Goal: Participate in discussion: Participate in discussion

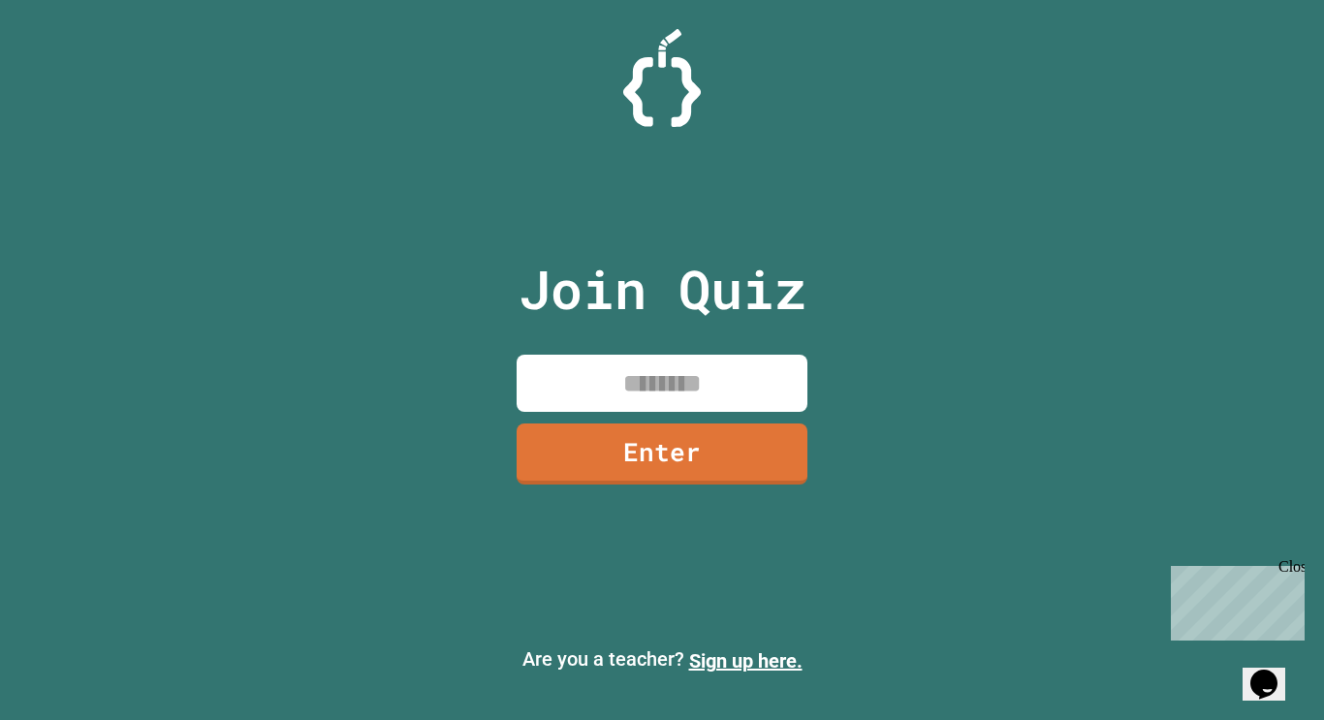
click at [642, 392] on input at bounding box center [662, 383] width 291 height 57
type input "*"
type input "********"
click at [644, 435] on link "Enter" at bounding box center [662, 452] width 273 height 64
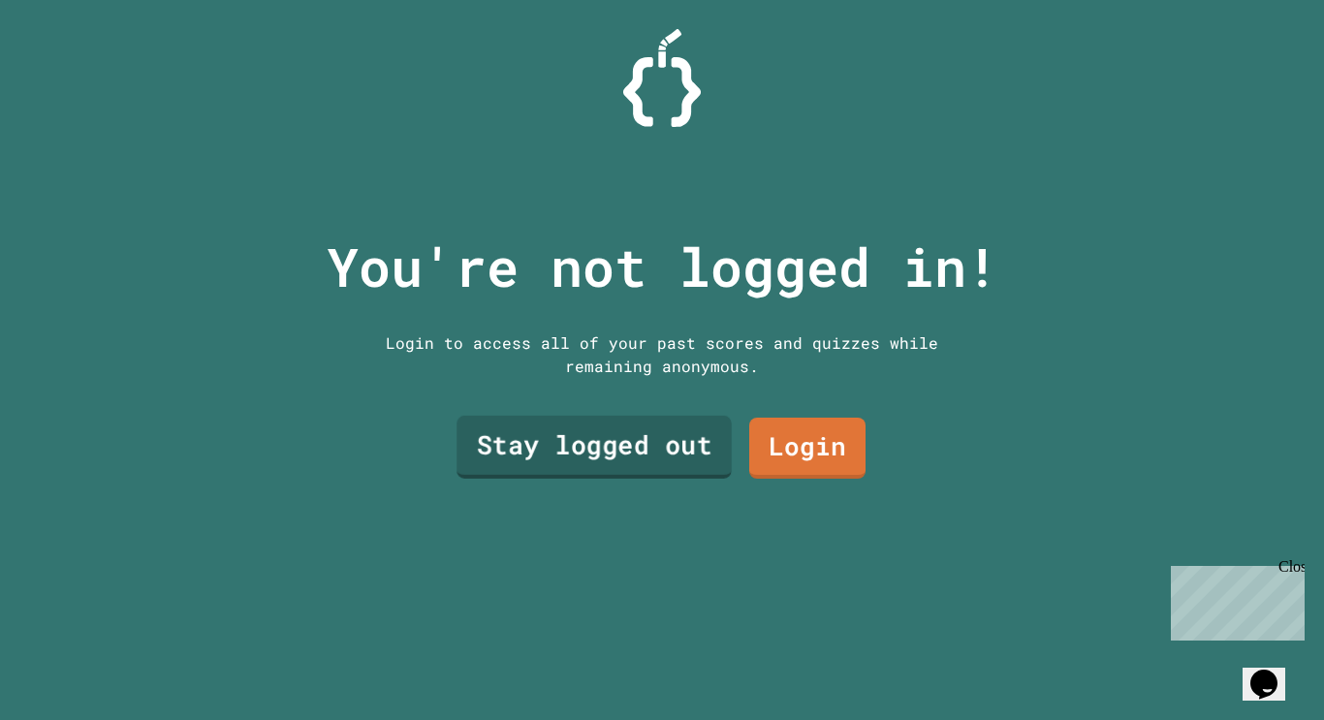
click at [637, 442] on link "Stay logged out" at bounding box center [594, 447] width 274 height 63
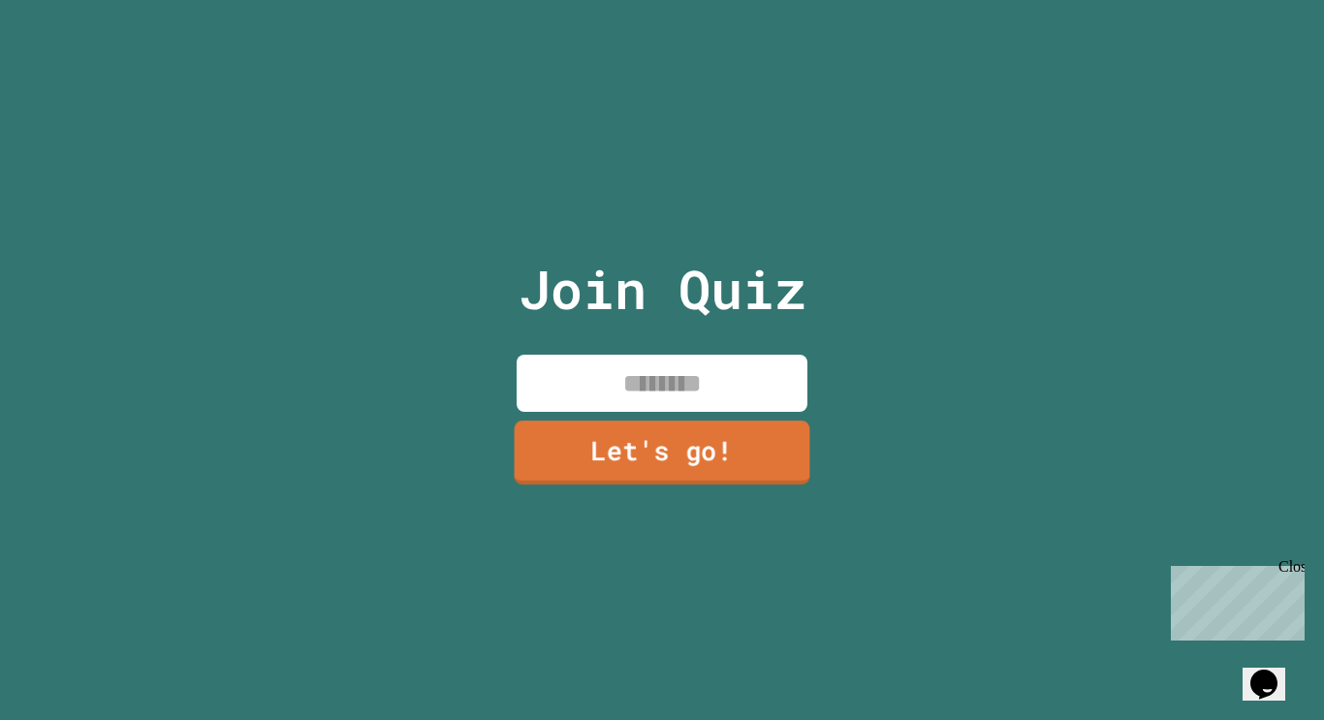
click at [650, 387] on input at bounding box center [662, 383] width 291 height 57
type input "*******"
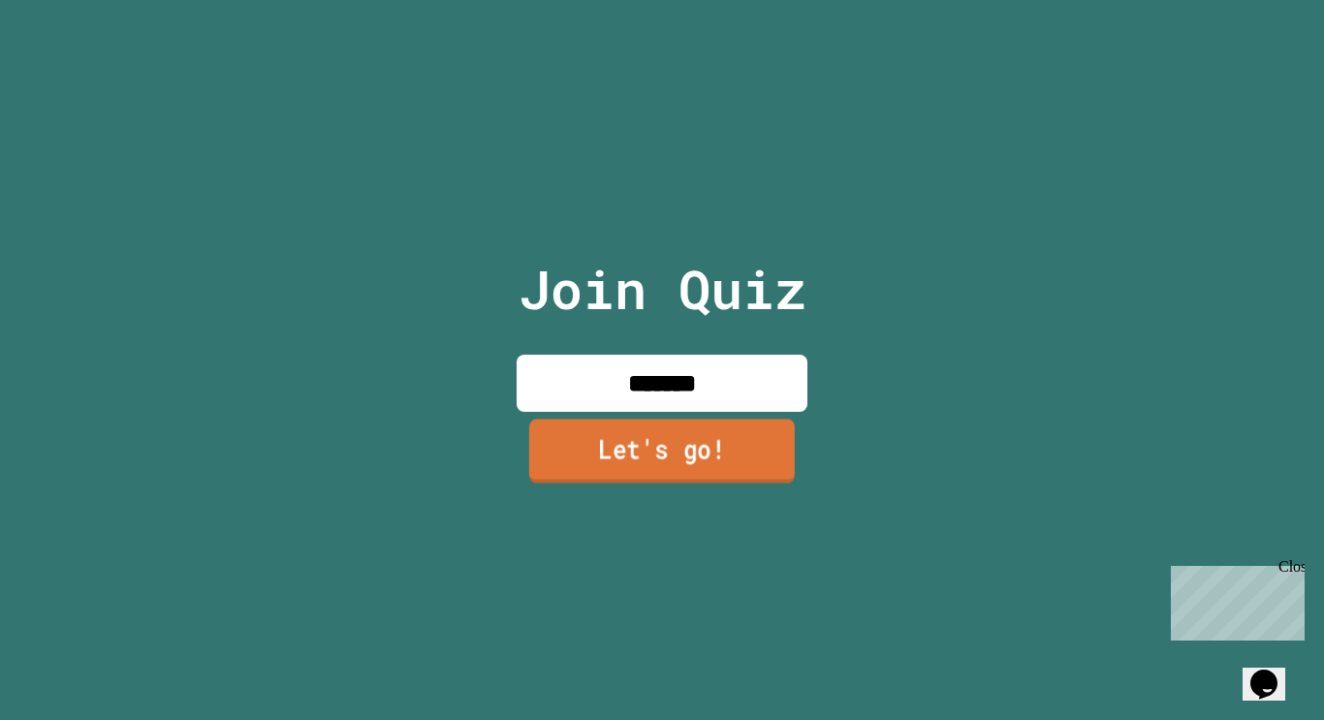
click at [644, 459] on link "Let's go!" at bounding box center [662, 451] width 266 height 64
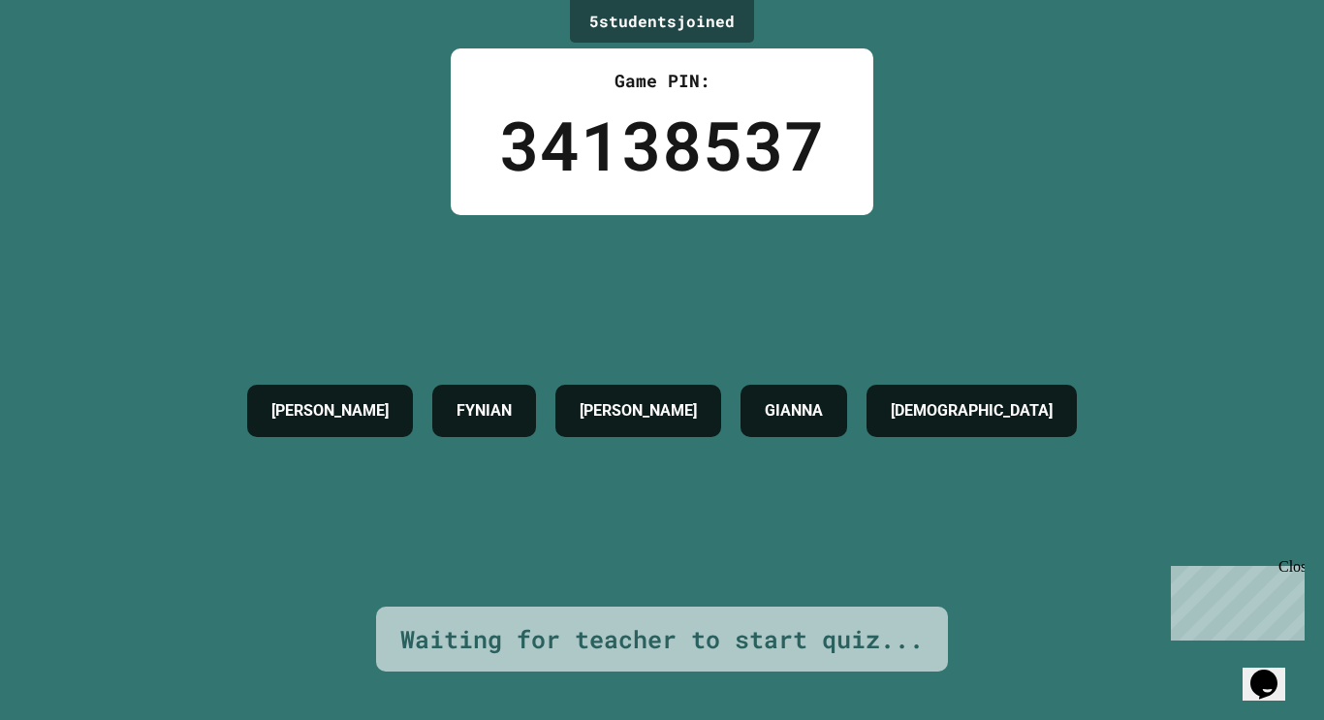
click at [1292, 563] on div "Close" at bounding box center [1291, 570] width 24 height 24
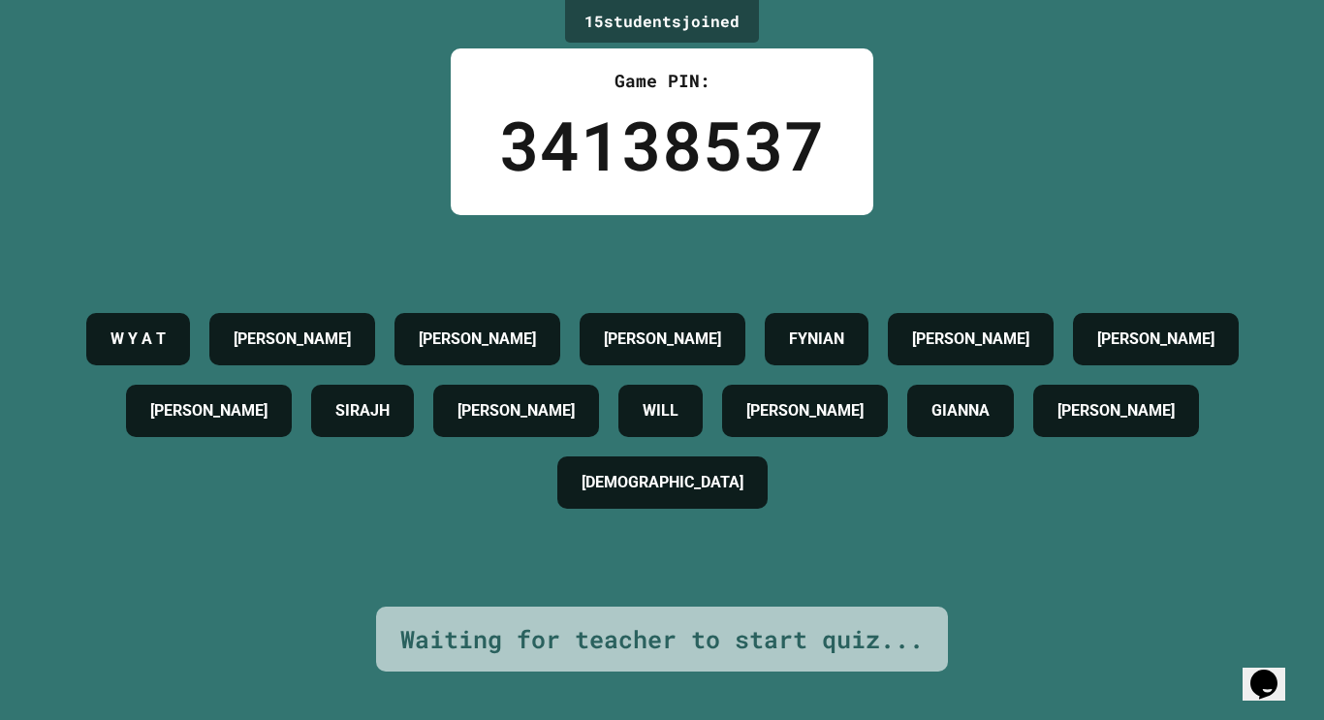
click at [420, 200] on div "15 student s joined Game PIN: 34138537 [PERSON_NAME] [PERSON_NAME] [PERSON_NAME…" at bounding box center [662, 360] width 1324 height 720
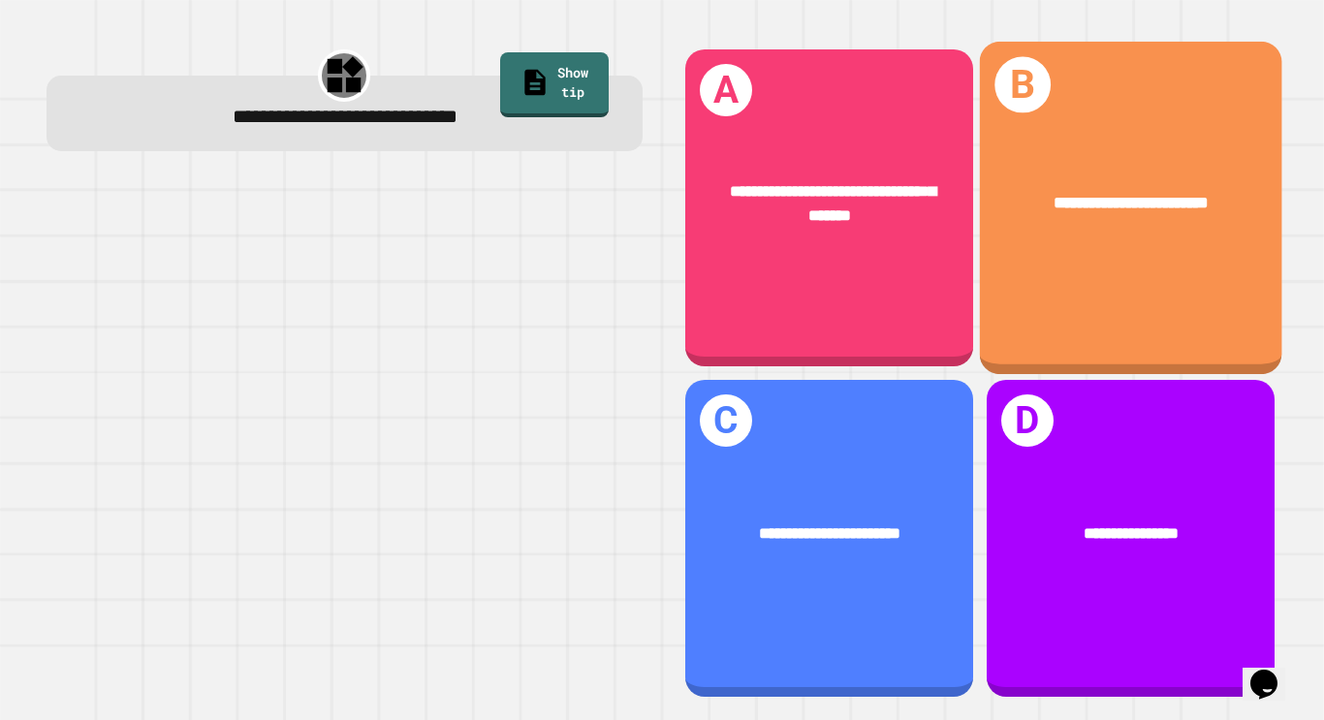
click at [1038, 278] on div "**********" at bounding box center [1130, 209] width 303 height 334
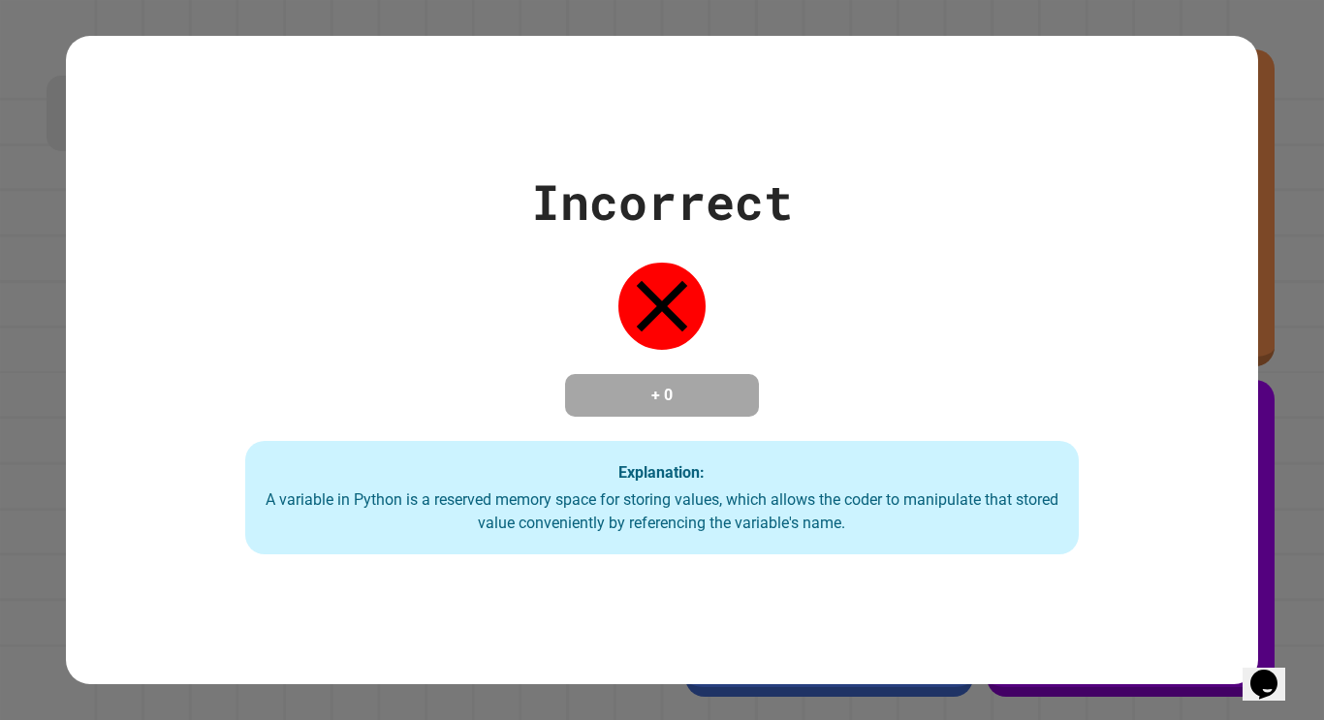
click at [418, 522] on div "A variable in Python is a reserved memory space for storing values, which allow…" at bounding box center [663, 512] width 796 height 47
click at [1304, 397] on div "Incorrect + 0 Explanation: A variable in Python is a reserved memory space for …" at bounding box center [662, 360] width 1324 height 720
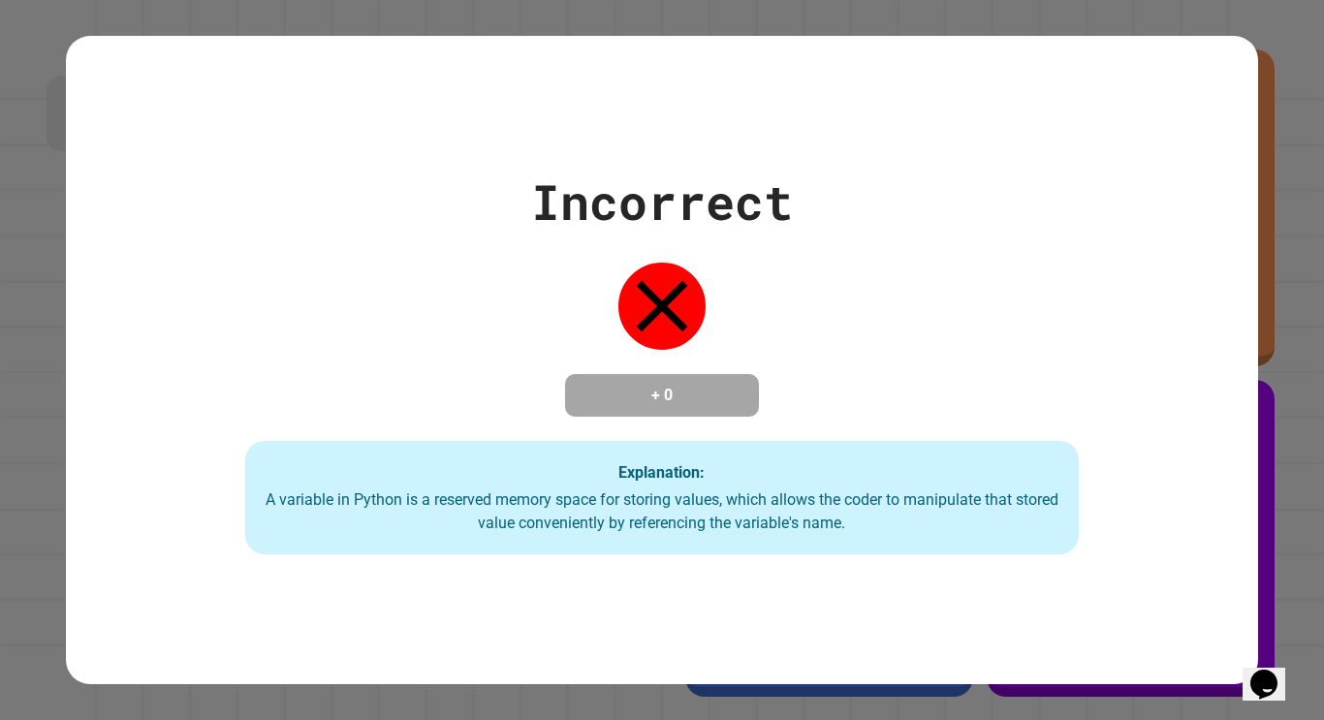
click at [1260, 334] on div "Incorrect + 0 Explanation: A variable in Python is a reserved memory space for …" at bounding box center [662, 360] width 1324 height 720
click at [1260, 335] on div "Incorrect + 0 Explanation: A variable in Python is a reserved memory space for …" at bounding box center [662, 360] width 1324 height 720
click at [1259, 335] on div "Incorrect + 0 Explanation: A variable in Python is a reserved memory space for …" at bounding box center [662, 360] width 1324 height 720
click at [1073, 348] on div "Incorrect + 0 Explanation: A variable in Python is a reserved memory space for …" at bounding box center [662, 361] width 1192 height 390
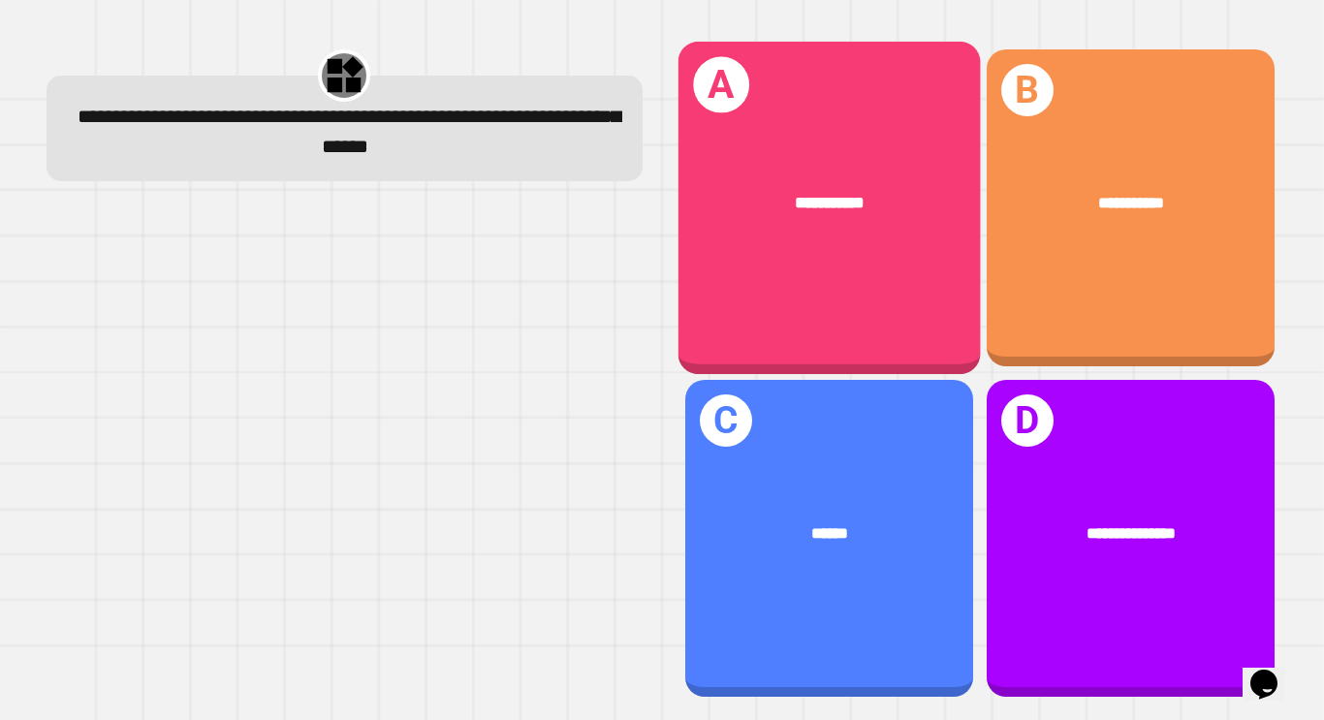
click at [830, 267] on div "**********" at bounding box center [829, 209] width 303 height 334
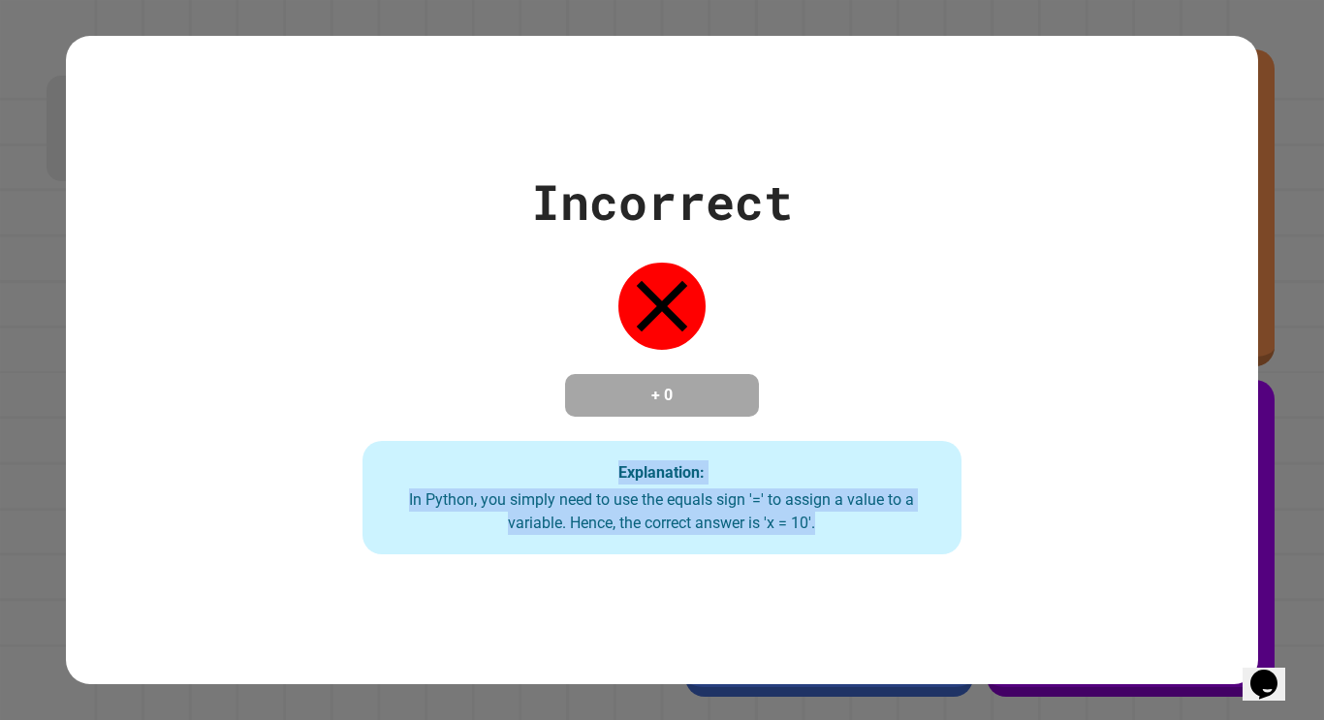
drag, startPoint x: 850, startPoint y: 542, endPoint x: 346, endPoint y: 482, distance: 507.8
click at [346, 482] on div "Incorrect + 0 Explanation: In Python, you simply need to use the equals sign '=…" at bounding box center [662, 361] width 855 height 390
click at [342, 482] on div "Incorrect + 0 Explanation: In Python, you simply need to use the equals sign '=…" at bounding box center [662, 361] width 855 height 390
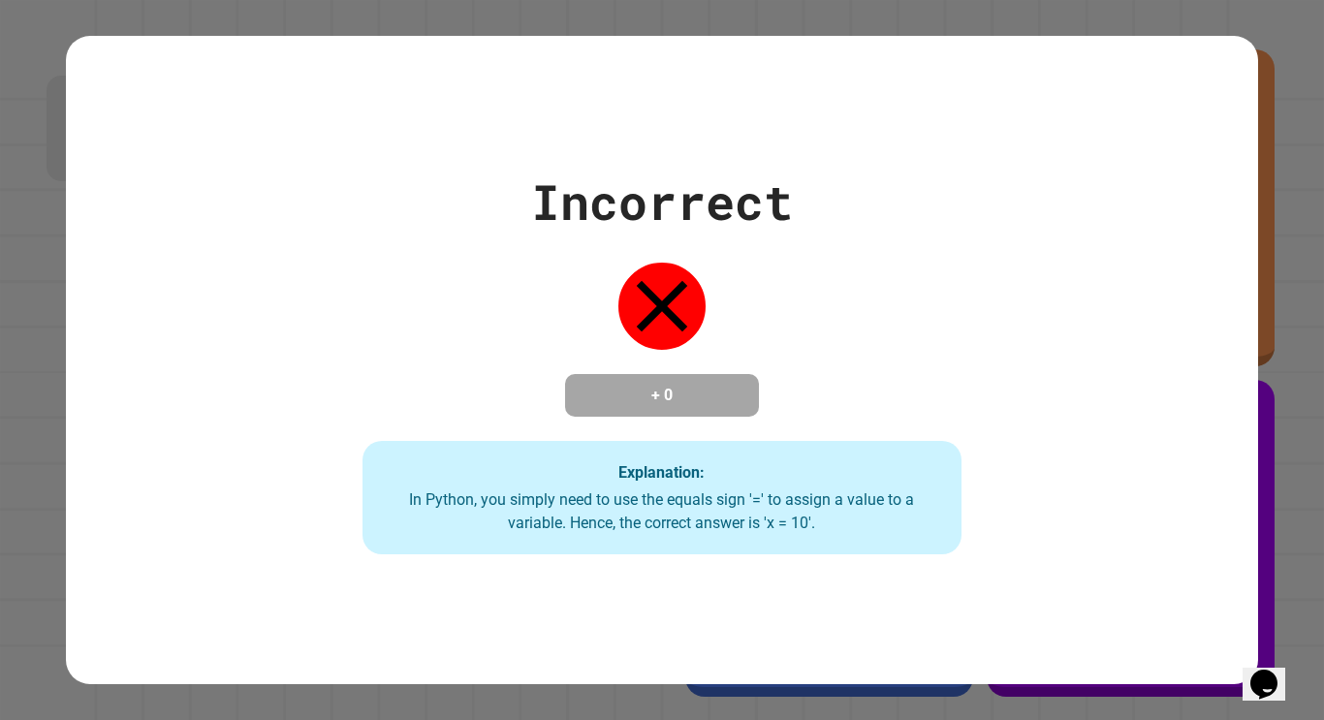
click at [435, 306] on div "Incorrect + 0 Explanation: In Python, you simply need to use the equals sign '=…" at bounding box center [662, 361] width 855 height 390
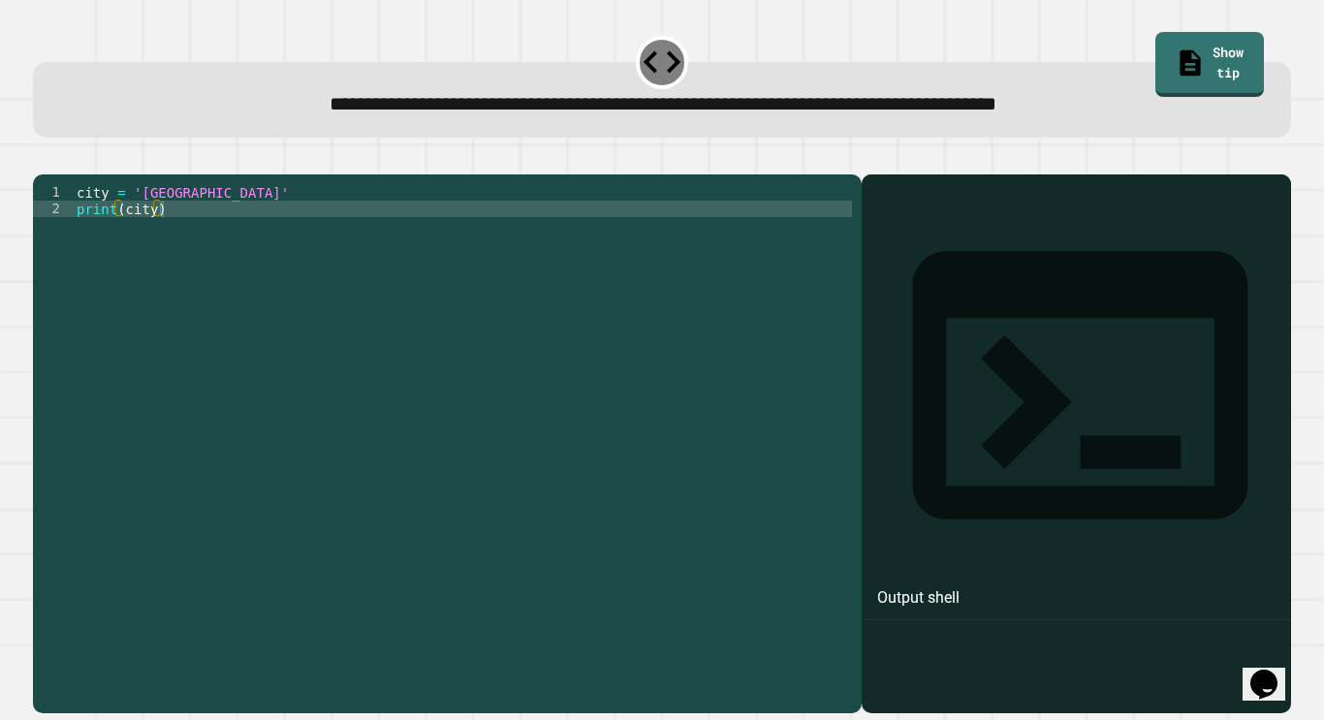
click at [180, 223] on div "city = 'Madrid' print ( city )" at bounding box center [463, 439] width 780 height 511
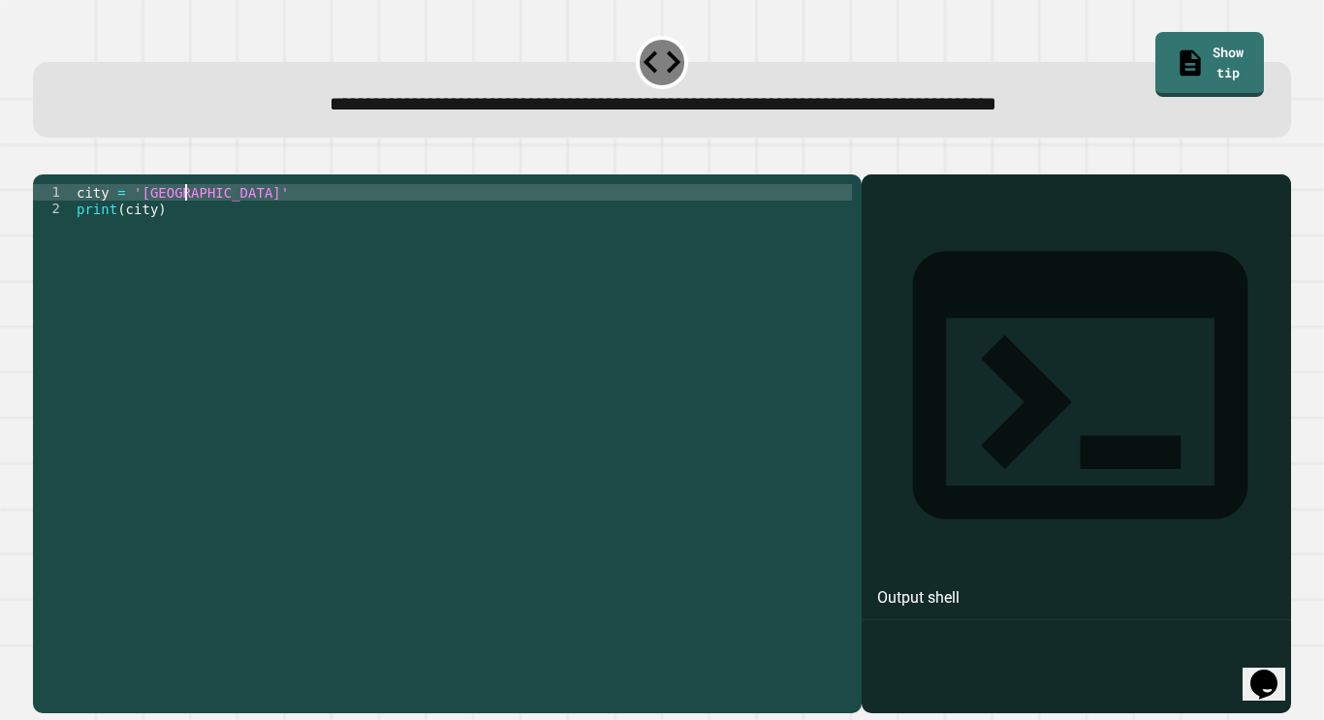
scroll to position [0, 14]
click at [66, 175] on div at bounding box center [662, 162] width 1259 height 23
click at [43, 159] on icon "button" at bounding box center [43, 159] width 0 height 0
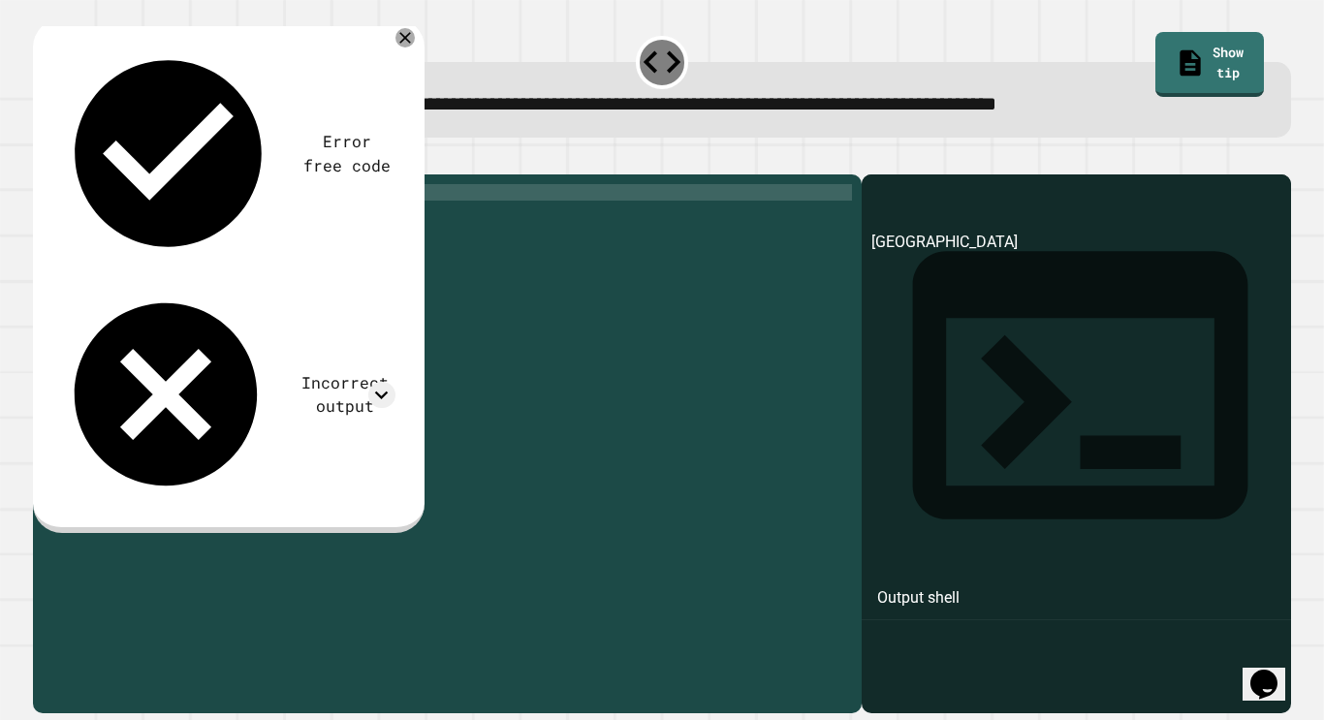
click at [190, 224] on div "city = 'london' print ( city )" at bounding box center [463, 439] width 780 height 511
click at [132, 218] on div "city = 'london' ) print ( city )" at bounding box center [463, 439] width 780 height 511
click at [43, 159] on icon "button" at bounding box center [43, 159] width 0 height 0
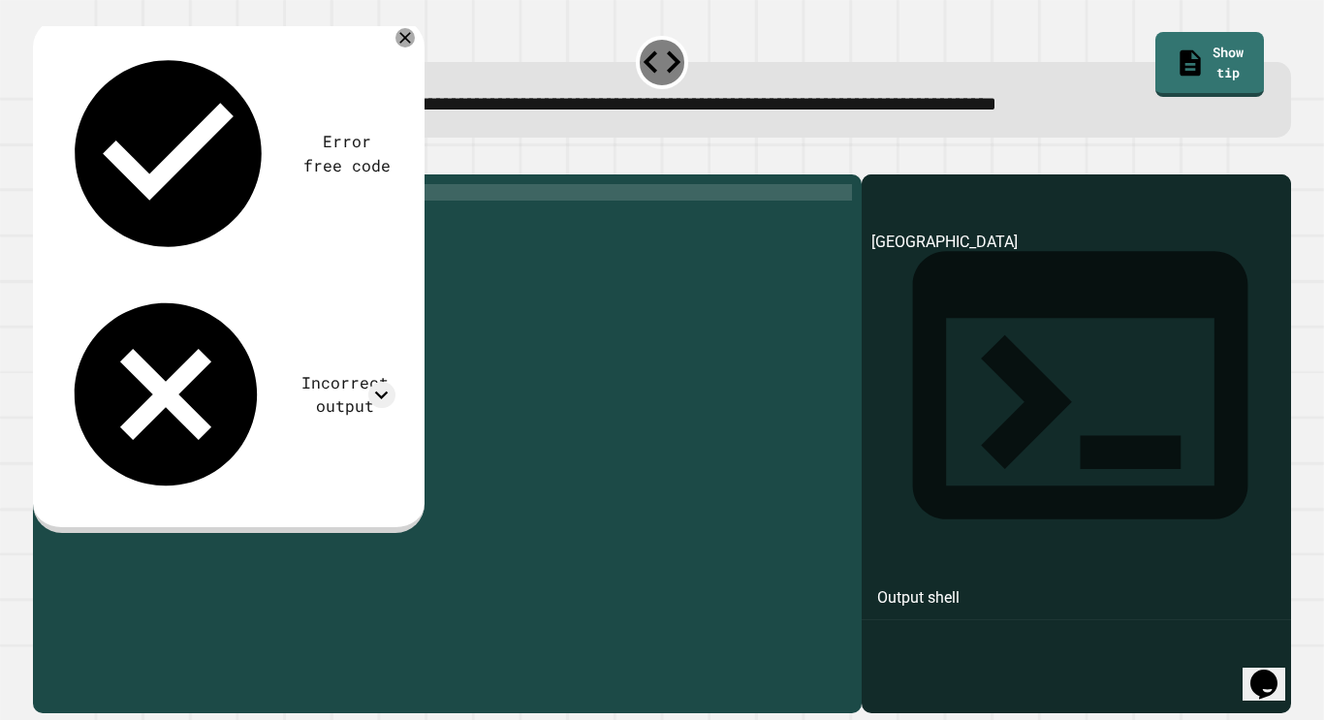
click at [217, 224] on div "city = ( '[GEOGRAPHIC_DATA]' ) print ( city )" at bounding box center [463, 439] width 780 height 511
click at [139, 220] on div "city = ( 'london' print ( city )" at bounding box center [463, 439] width 780 height 511
click at [179, 224] on div "city = 'london' print ( city )" at bounding box center [463, 439] width 780 height 511
click at [176, 237] on div "city = 'london' print ( city )" at bounding box center [463, 439] width 780 height 511
click at [195, 301] on div "city = 'london' print ( city )" at bounding box center [463, 439] width 780 height 511
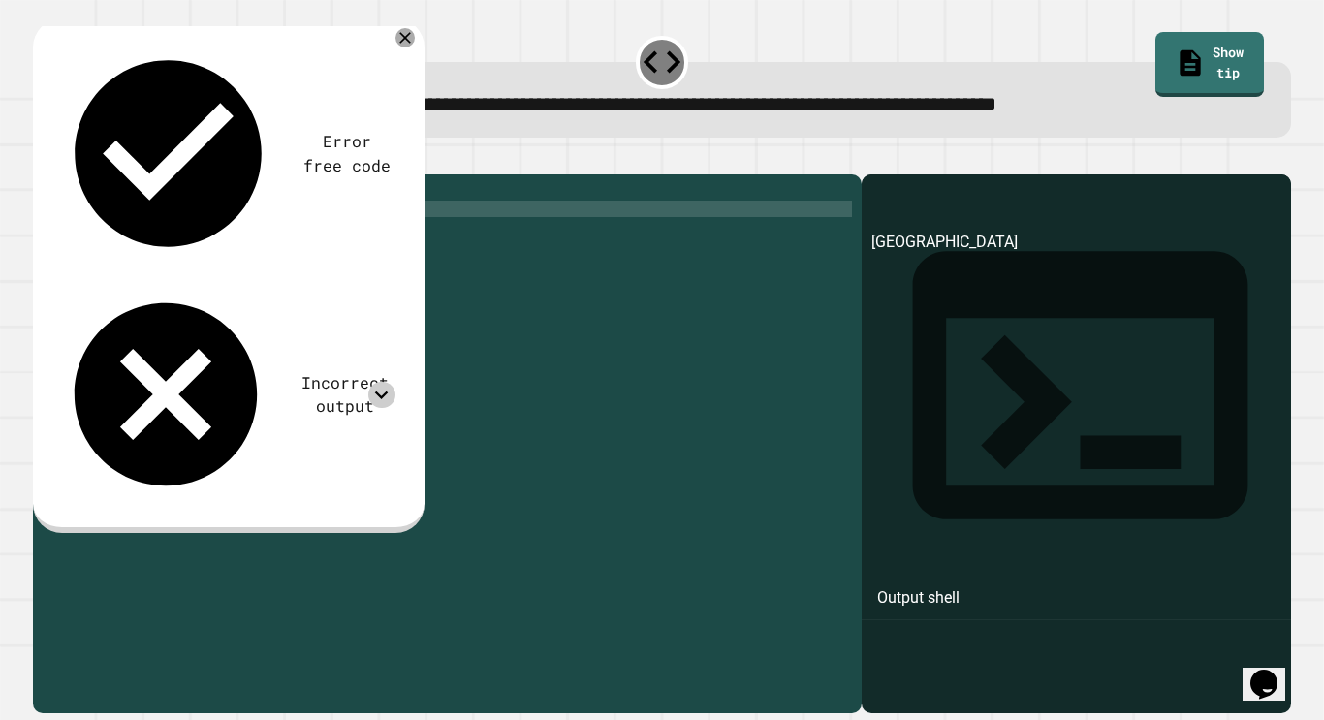
click at [374, 382] on icon at bounding box center [381, 395] width 26 height 26
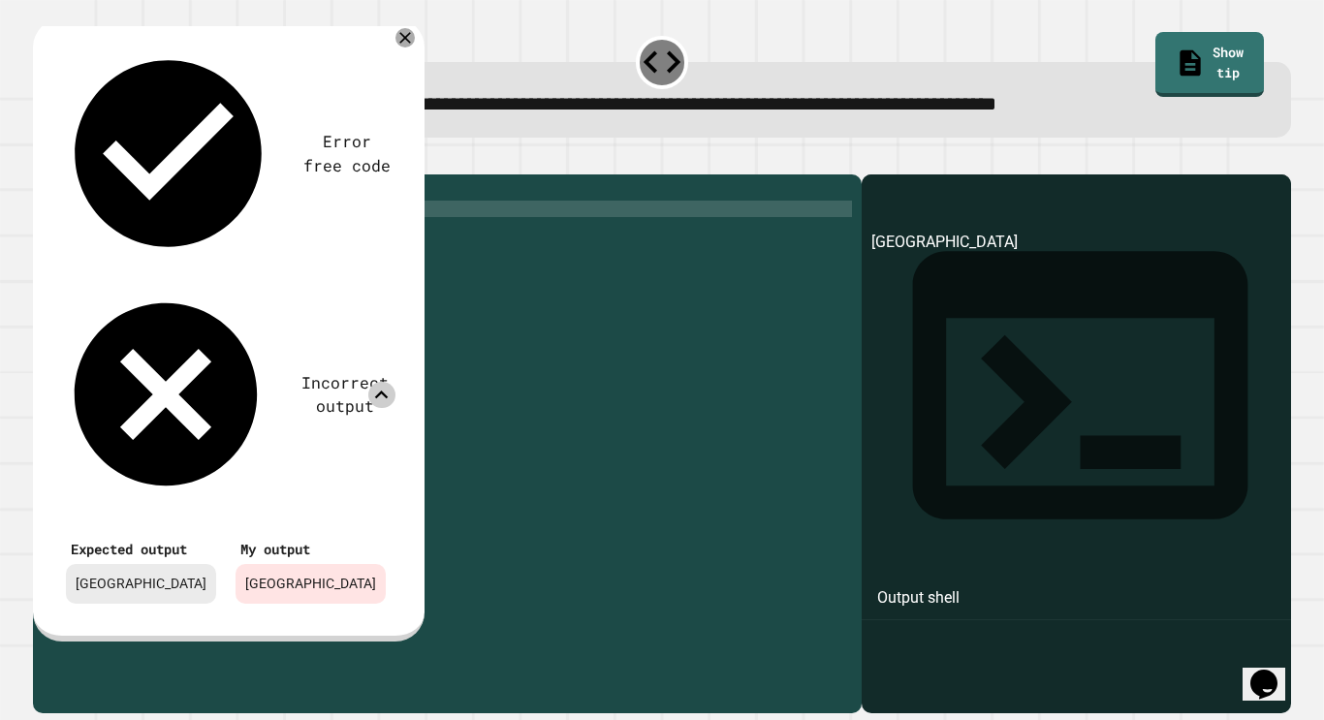
click at [385, 391] on icon at bounding box center [382, 395] width 14 height 8
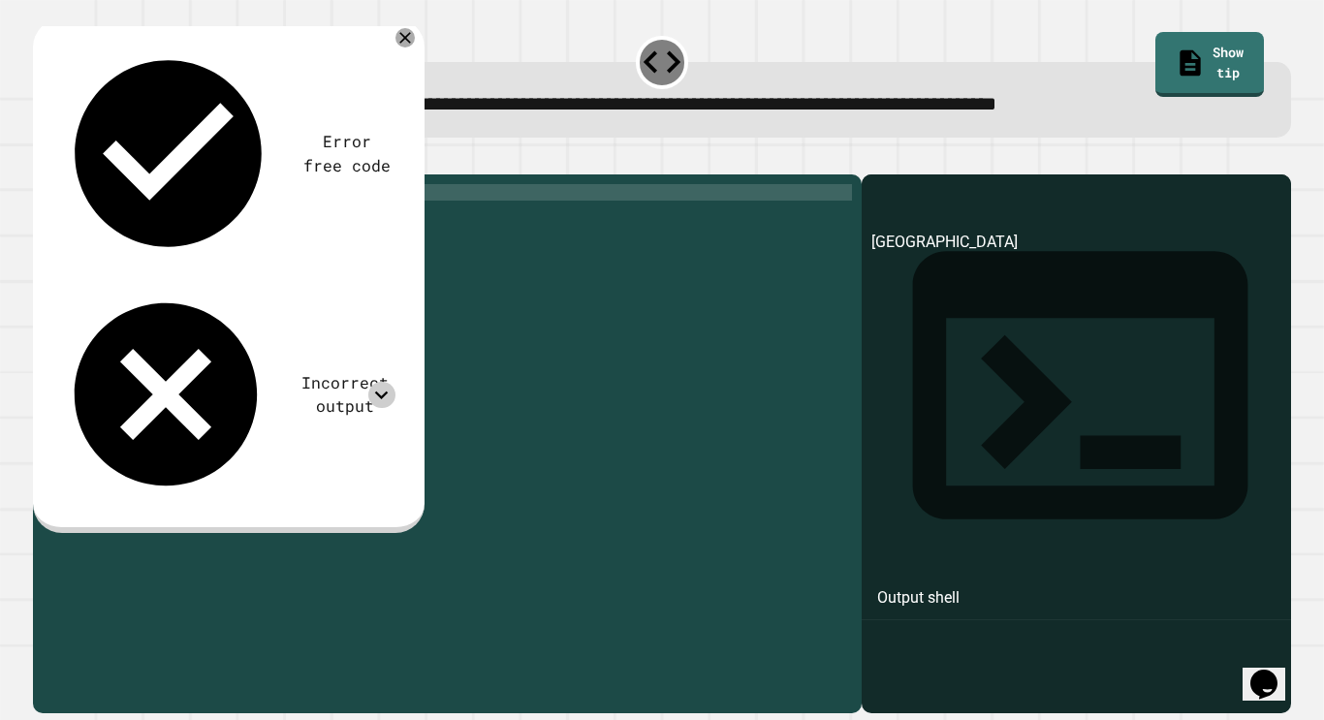
click at [144, 210] on div "city = 'london' print ( city )" at bounding box center [463, 439] width 780 height 511
click at [143, 222] on div "city = 'london' print ( city )" at bounding box center [463, 439] width 780 height 511
type textarea "**********"
click at [68, 175] on div at bounding box center [662, 162] width 1259 height 23
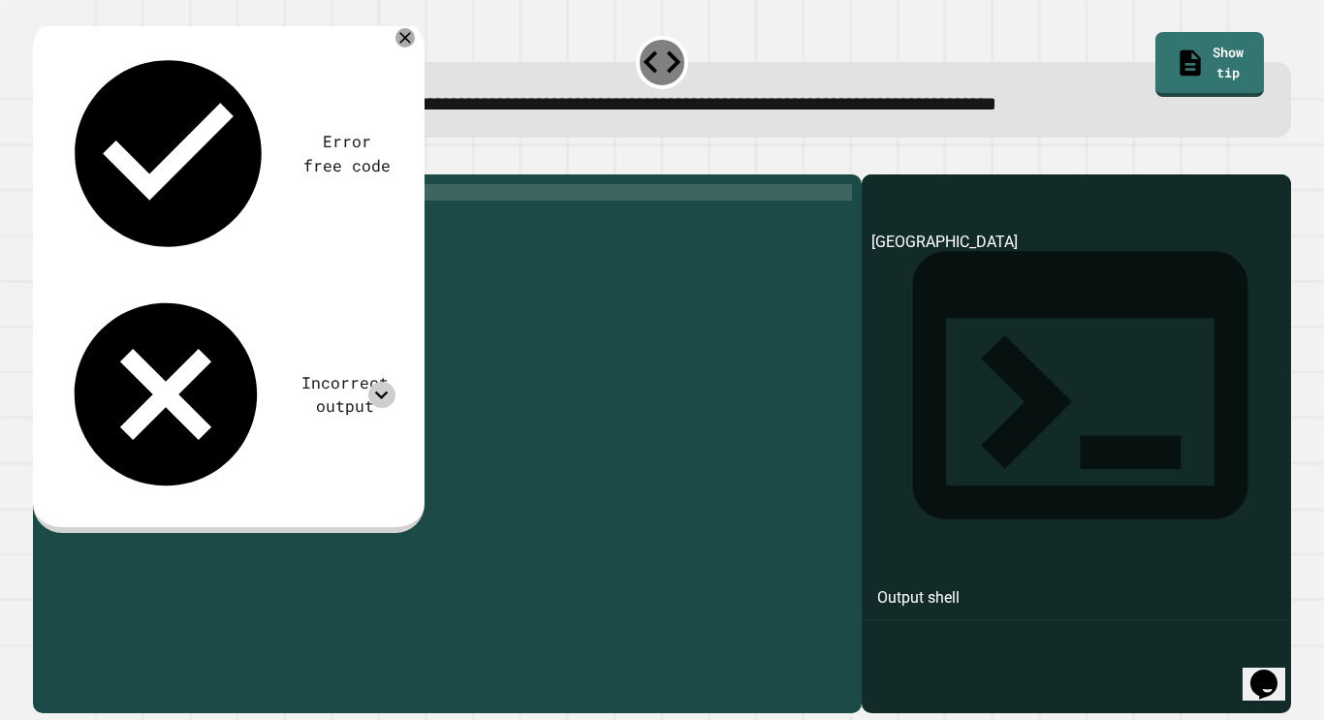
click at [43, 159] on button "button" at bounding box center [43, 159] width 0 height 0
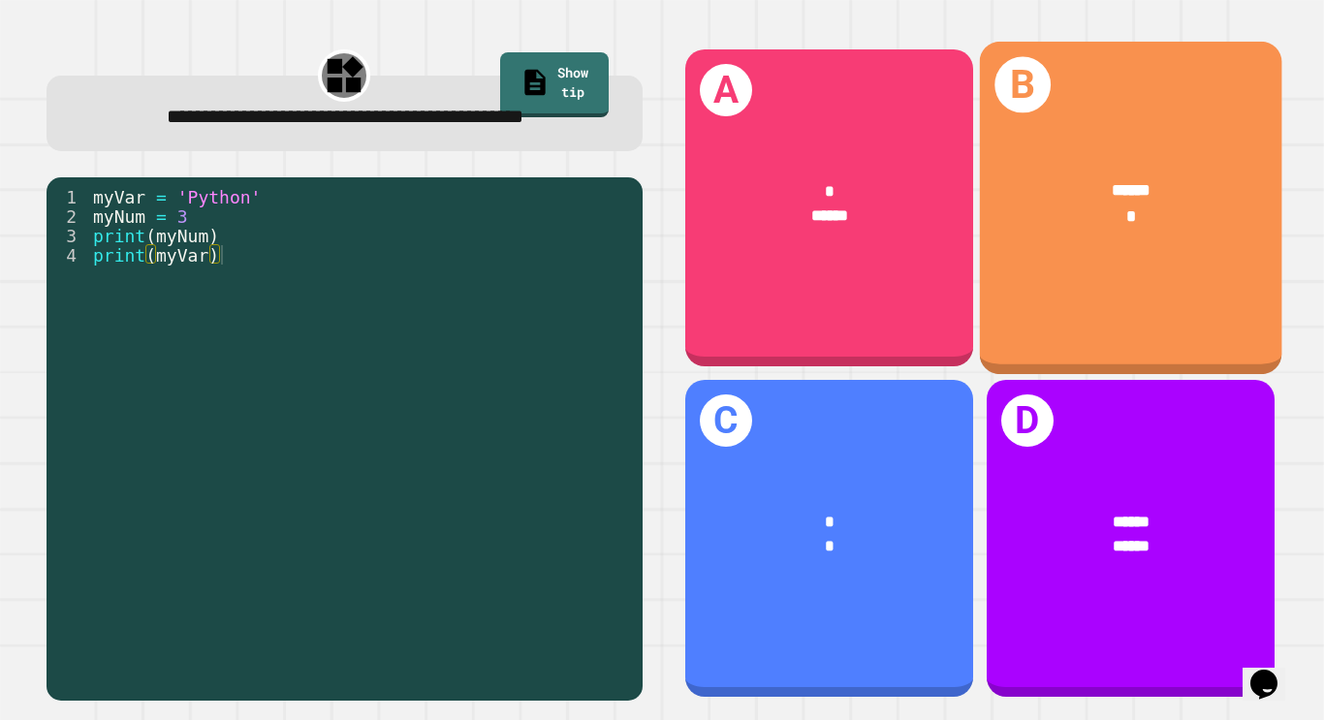
click at [1063, 227] on div "*" at bounding box center [1131, 215] width 235 height 25
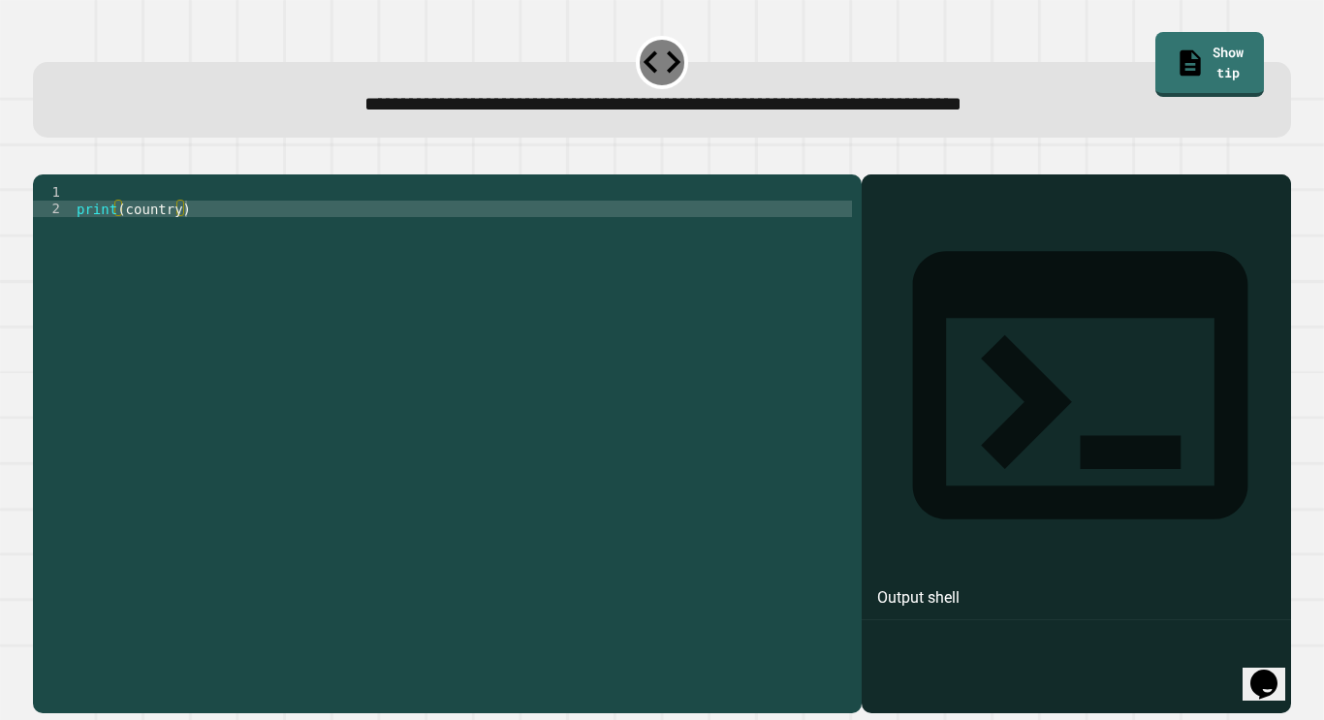
click at [185, 214] on div "print ( country )" at bounding box center [463, 439] width 780 height 511
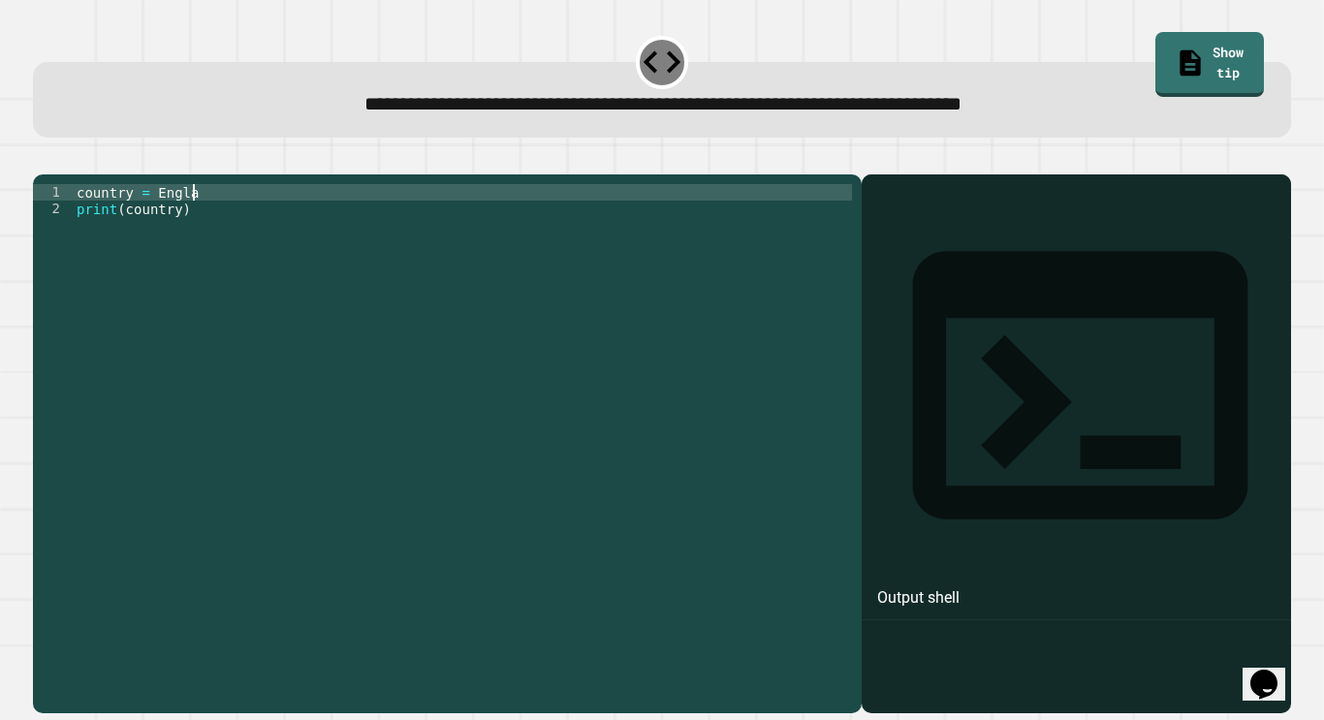
scroll to position [0, 16]
click at [43, 159] on icon "button" at bounding box center [43, 159] width 0 height 0
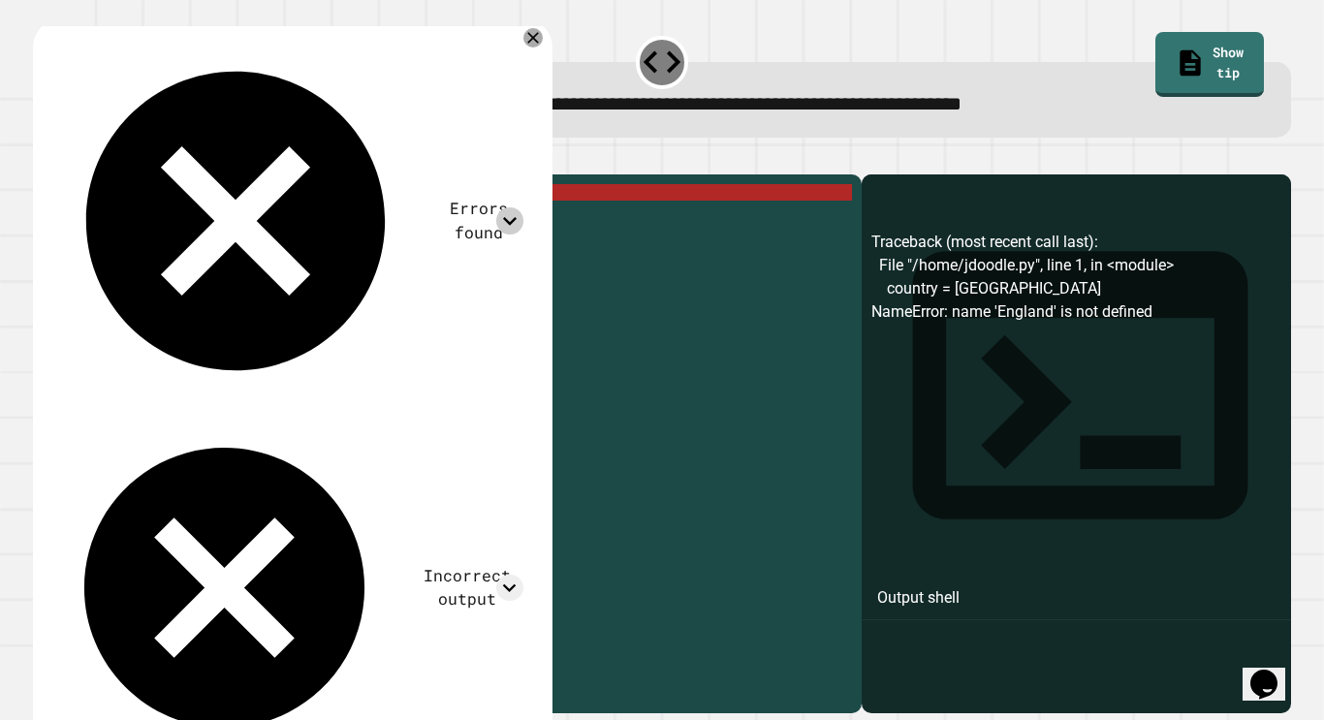
click at [498, 207] on icon at bounding box center [509, 220] width 26 height 26
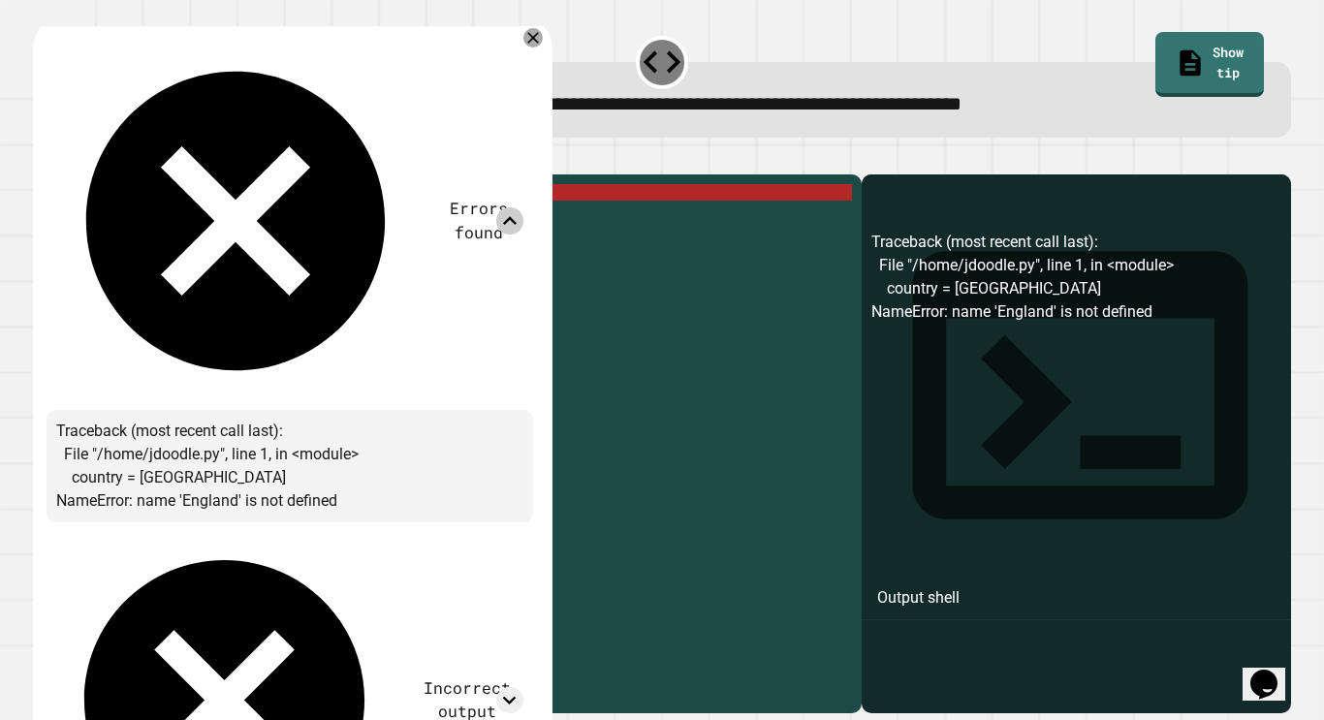
click at [496, 207] on icon at bounding box center [509, 220] width 26 height 26
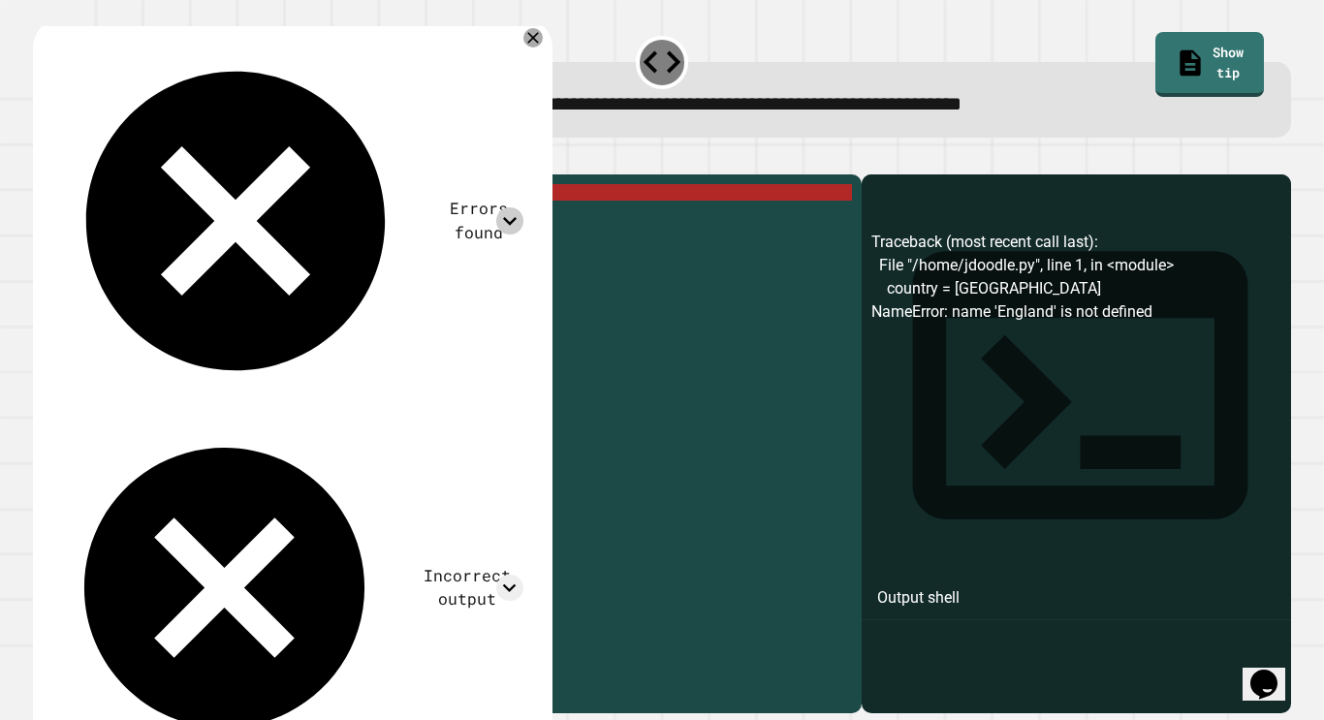
click at [237, 214] on div "country = England print ( country )" at bounding box center [463, 439] width 780 height 511
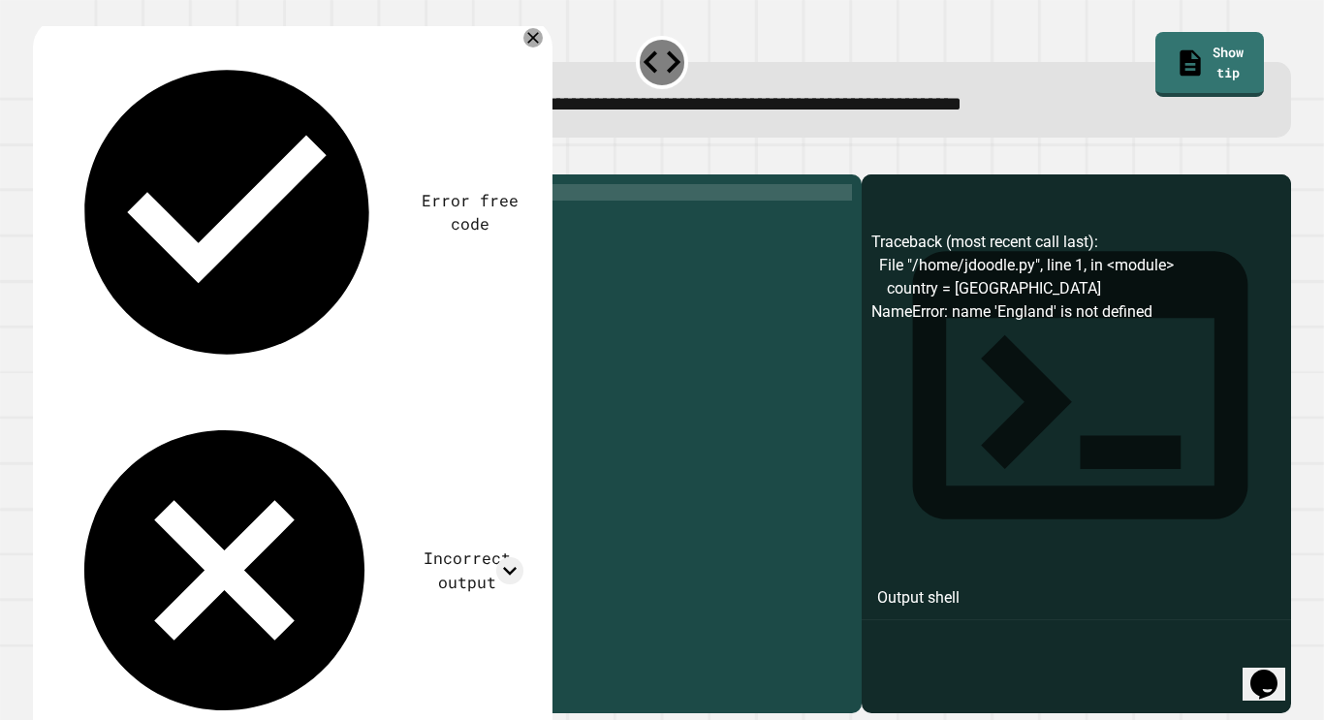
click at [152, 221] on div "country = England ' print ( country )" at bounding box center [463, 439] width 780 height 511
type textarea "**********"
click at [43, 159] on icon "button" at bounding box center [43, 159] width 0 height 0
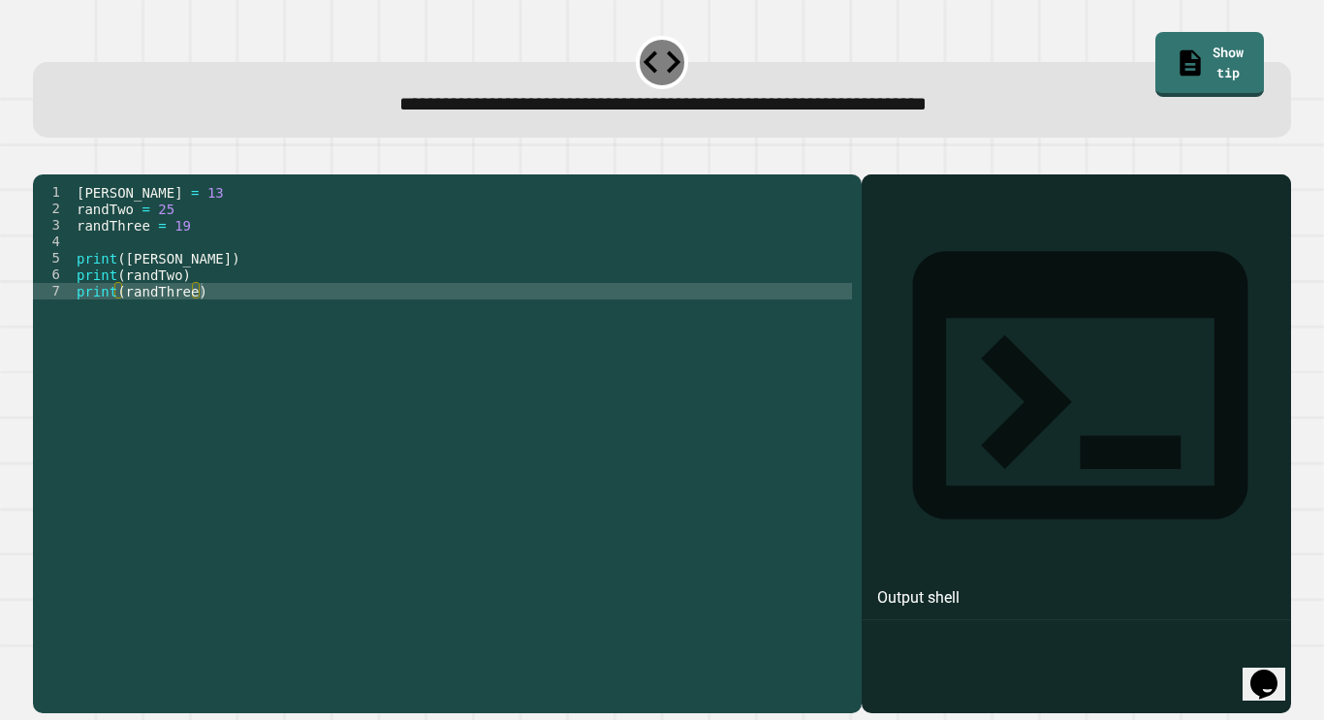
click at [167, 239] on div "[PERSON_NAME] = 13 randTwo = 25 randThree = 19 print ( [PERSON_NAME] ) print ( …" at bounding box center [463, 439] width 780 height 511
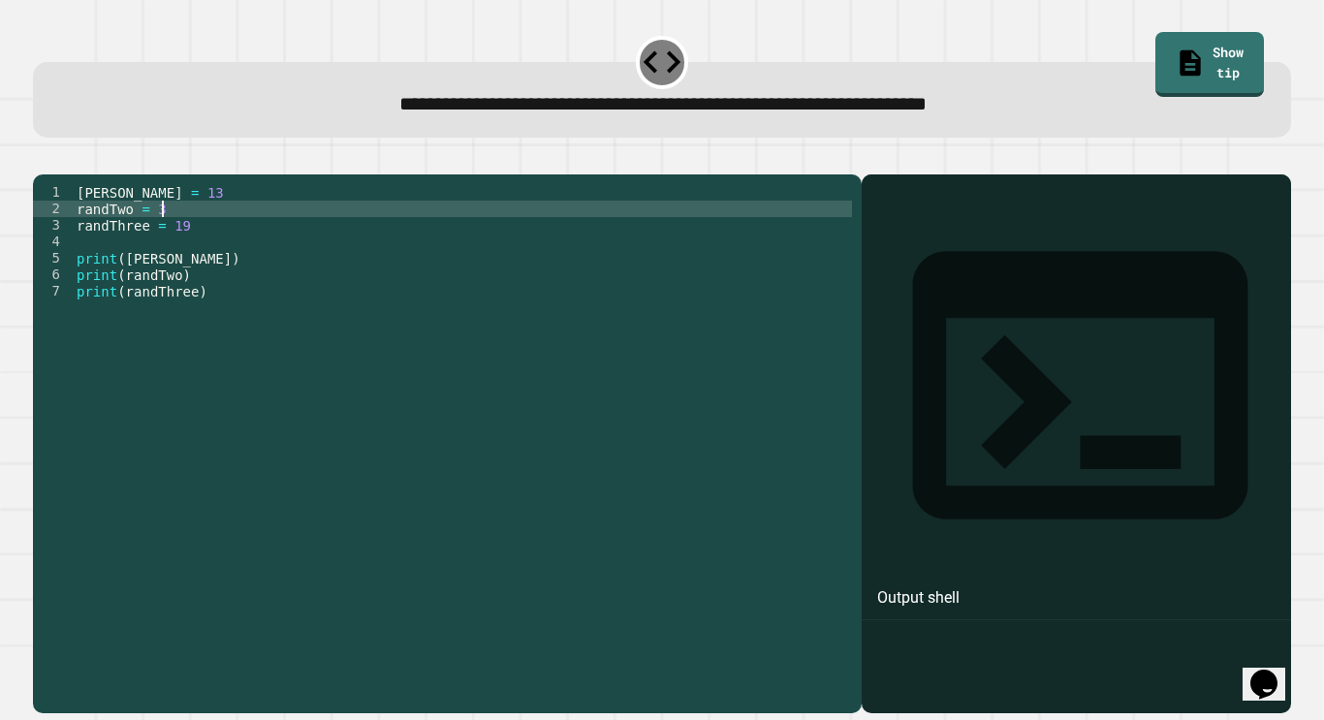
scroll to position [0, 11]
type textarea "**********"
click at [43, 159] on icon "button" at bounding box center [43, 159] width 0 height 0
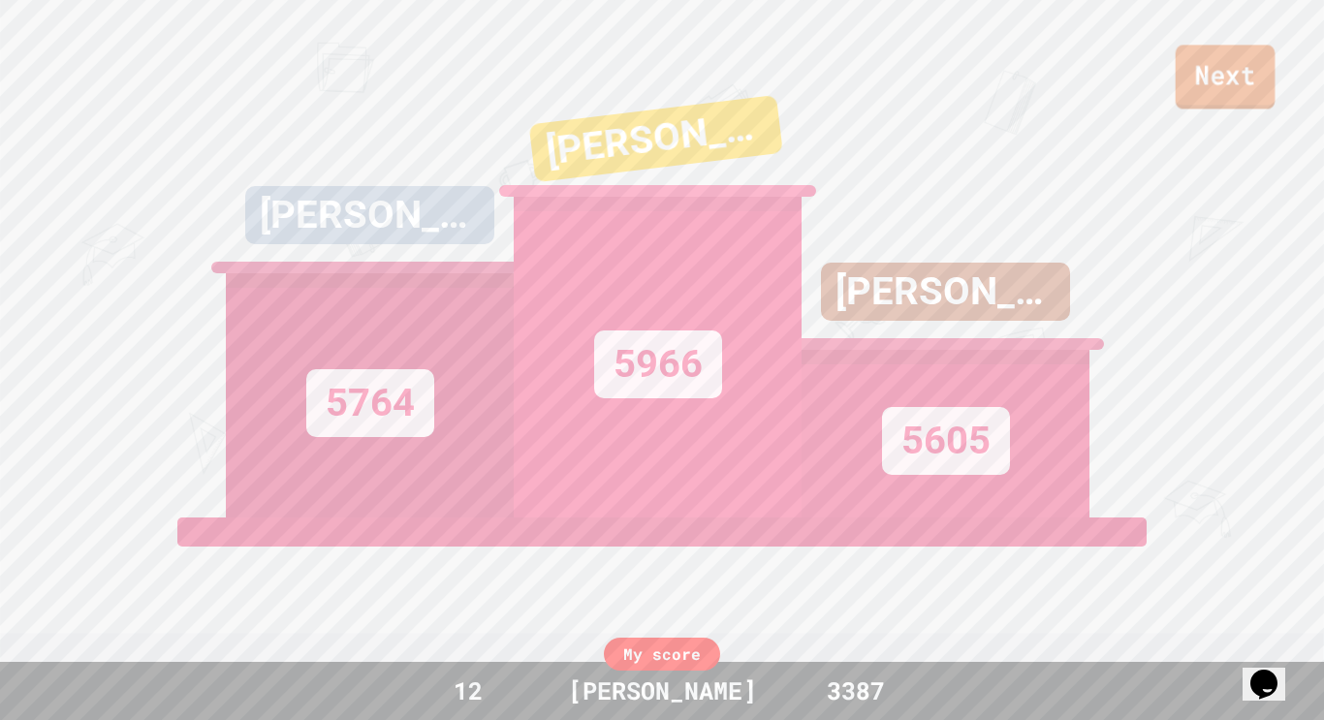
click at [1238, 84] on link "Next" at bounding box center [1226, 77] width 100 height 64
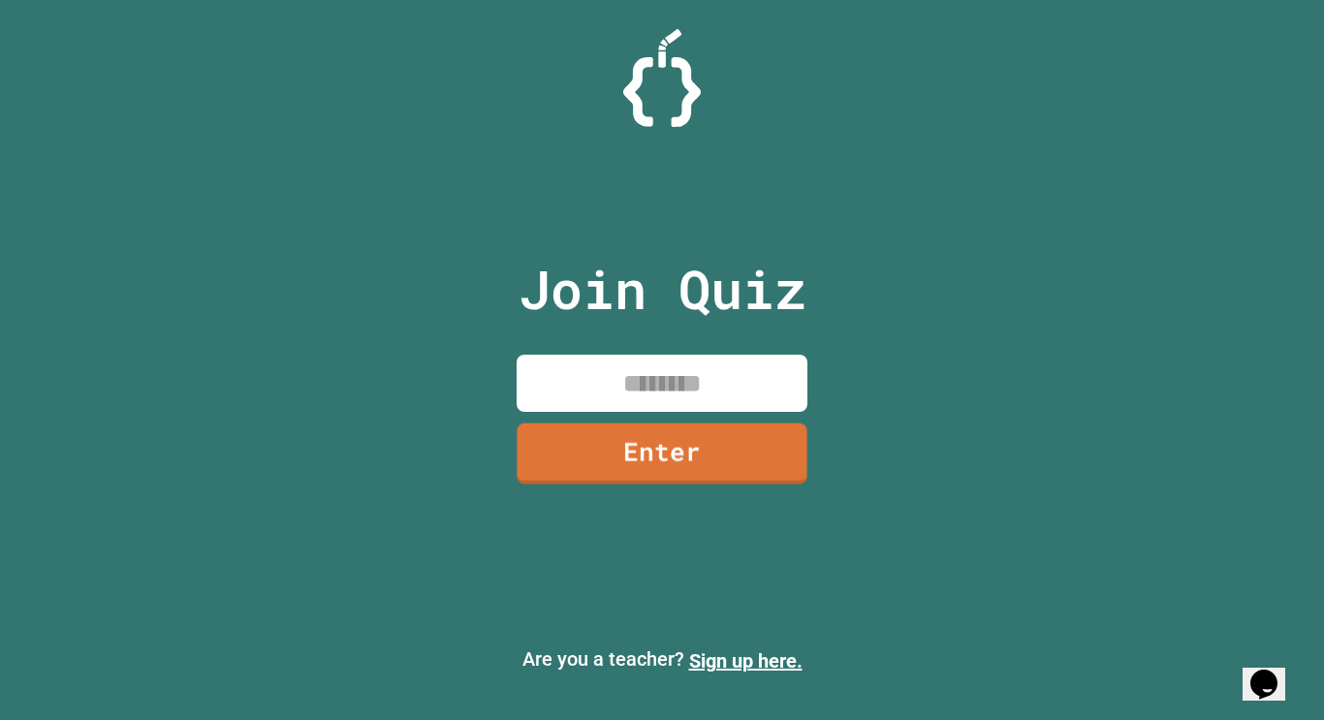
click at [686, 401] on input at bounding box center [662, 383] width 291 height 57
